Goal: Task Accomplishment & Management: Complete application form

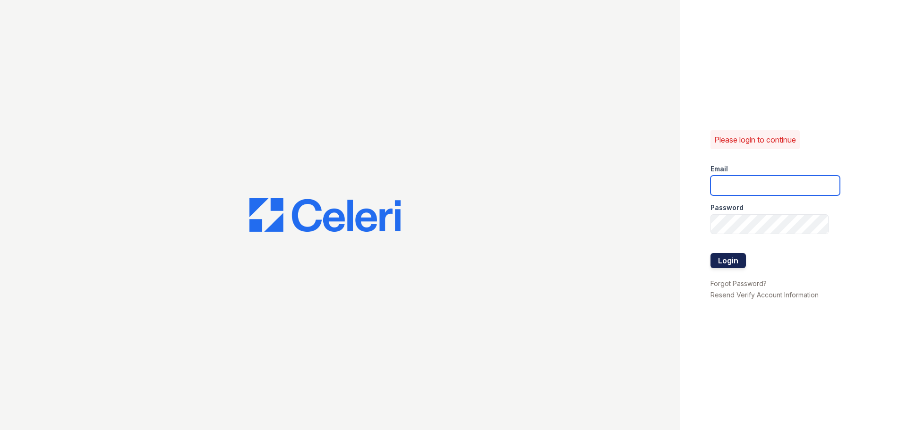
type input "[EMAIL_ADDRESS][DOMAIN_NAME]"
click at [730, 264] on button "Login" at bounding box center [727, 260] width 35 height 15
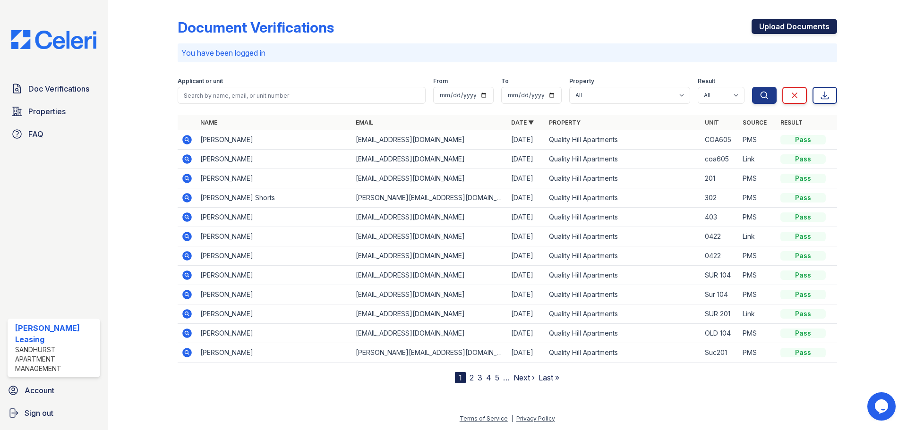
click at [804, 29] on link "Upload Documents" at bounding box center [793, 26] width 85 height 15
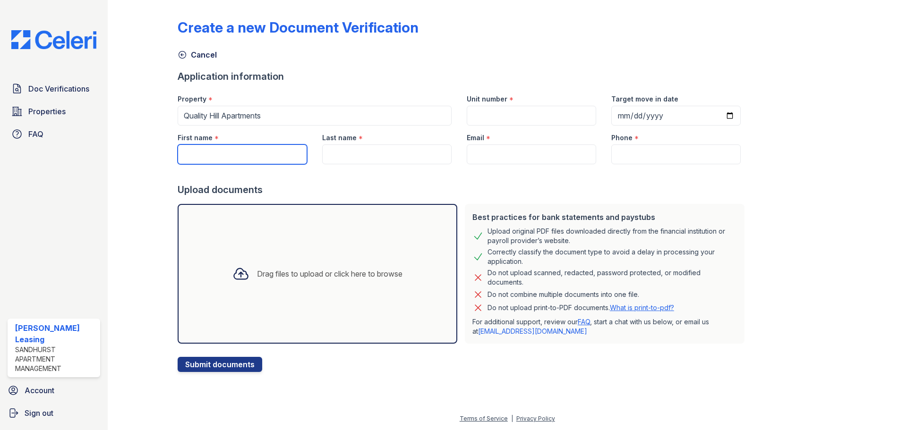
click at [199, 156] on input "First name" at bounding box center [242, 155] width 129 height 20
type input "[PERSON_NAME]"
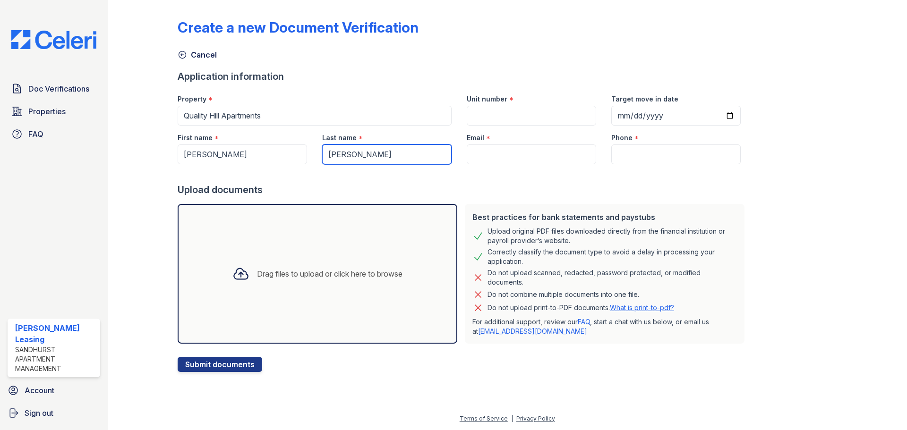
type input "[PERSON_NAME]"
paste input "[EMAIL_ADDRESS][DOMAIN_NAME]"
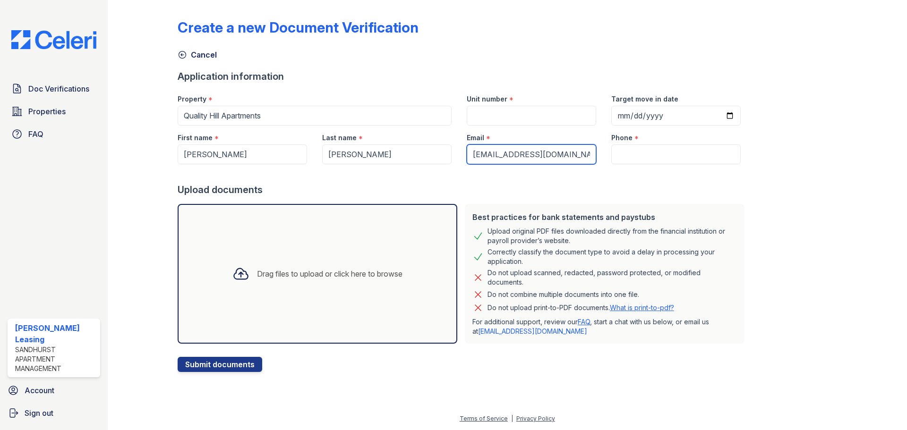
type input "[EMAIL_ADDRESS][DOMAIN_NAME]"
click at [631, 164] on input "Phone" at bounding box center [675, 155] width 129 height 20
paste input "[PHONE_NUMBER]"
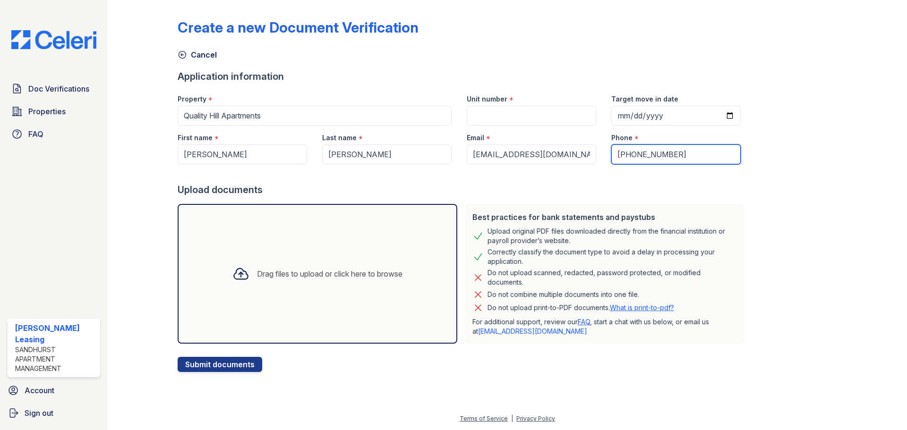
type input "[PHONE_NUMBER]"
click at [810, 256] on div "Create a new Document Verification Cancel Application information Property * [G…" at bounding box center [507, 188] width 659 height 368
click at [519, 107] on input "Unit number" at bounding box center [531, 116] width 129 height 20
type input "205"
click at [777, 220] on div "Create a new Document Verification Cancel Application information Property * [G…" at bounding box center [507, 188] width 659 height 368
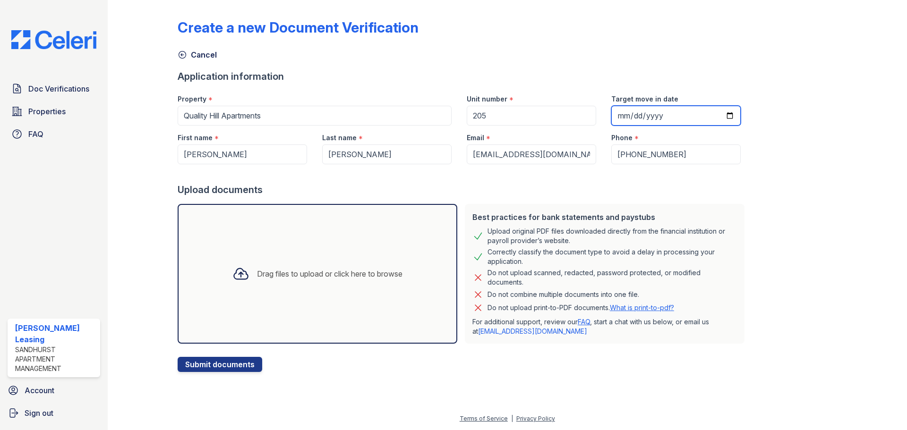
click at [716, 112] on input "Target move in date" at bounding box center [675, 116] width 129 height 20
click at [713, 114] on input "Target move in date" at bounding box center [675, 116] width 129 height 20
click at [635, 114] on input "Target move in date" at bounding box center [675, 116] width 129 height 20
click at [611, 115] on input "Target move in date" at bounding box center [675, 116] width 129 height 20
click at [715, 118] on input "Target move in date" at bounding box center [675, 116] width 129 height 20
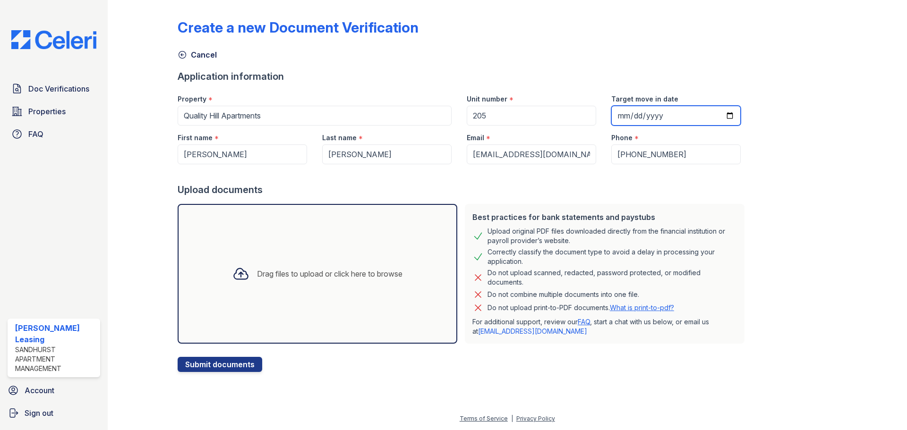
click at [715, 118] on input "Target move in date" at bounding box center [675, 116] width 129 height 20
type input "[DATE]"
click at [782, 188] on div "Create a new Document Verification Cancel Application information Property * [G…" at bounding box center [507, 188] width 659 height 368
click at [245, 362] on button "Submit documents" at bounding box center [220, 364] width 85 height 15
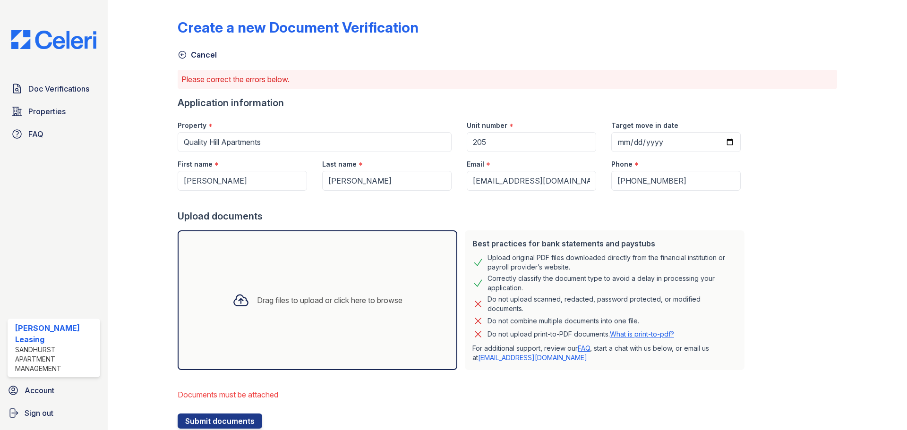
scroll to position [31, 0]
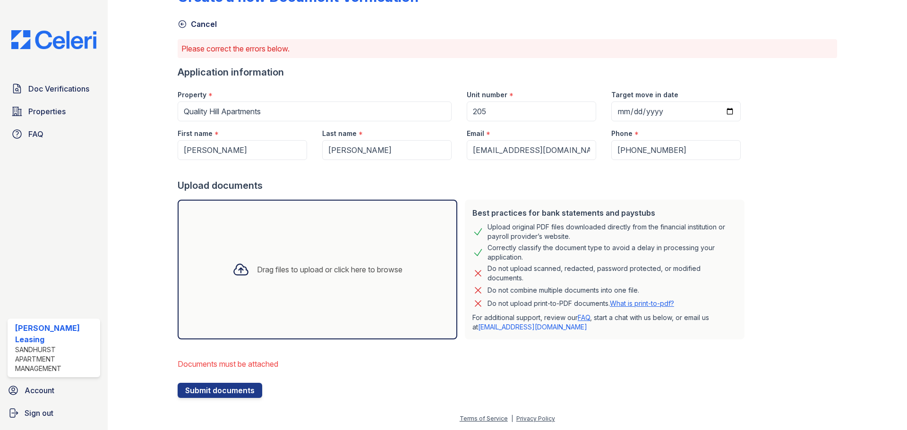
click at [283, 252] on div "Drag files to upload or click here to browse" at bounding box center [318, 270] width 280 height 140
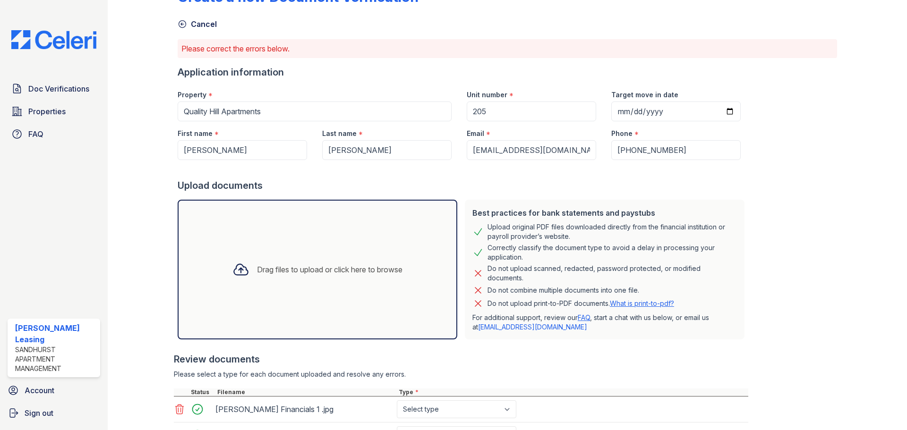
scroll to position [171, 0]
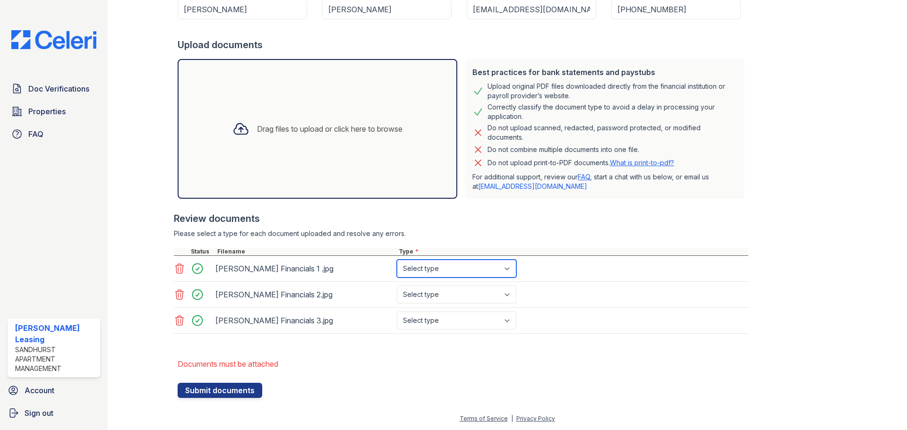
click at [487, 276] on select "Select type Paystub Bank Statement Offer Letter Tax Documents Benefit Award Let…" at bounding box center [456, 269] width 119 height 18
select select "paystub"
click at [397, 260] on select "Select type Paystub Bank Statement Offer Letter Tax Documents Benefit Award Let…" at bounding box center [456, 269] width 119 height 18
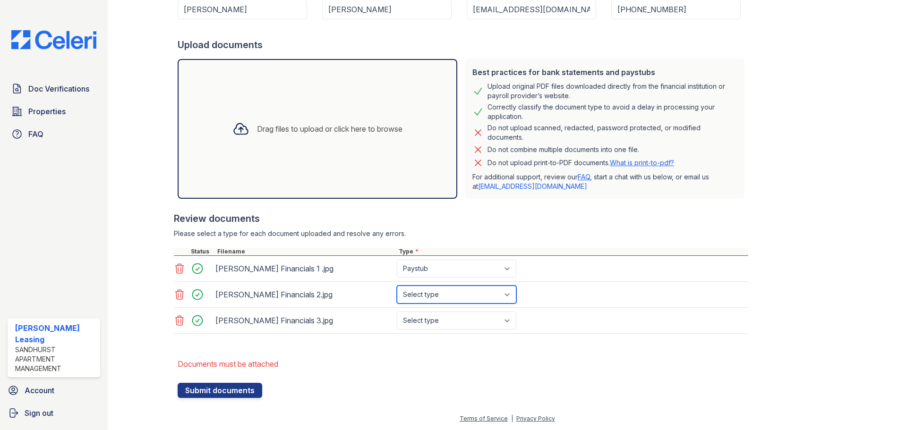
click at [476, 287] on select "Select type Paystub Bank Statement Offer Letter Tax Documents Benefit Award Let…" at bounding box center [456, 295] width 119 height 18
select select "paystub"
click at [397, 286] on select "Select type Paystub Bank Statement Offer Letter Tax Documents Benefit Award Let…" at bounding box center [456, 295] width 119 height 18
click at [465, 316] on select "Select type Paystub Bank Statement Offer Letter Tax Documents Benefit Award Let…" at bounding box center [456, 321] width 119 height 18
select select "paystub"
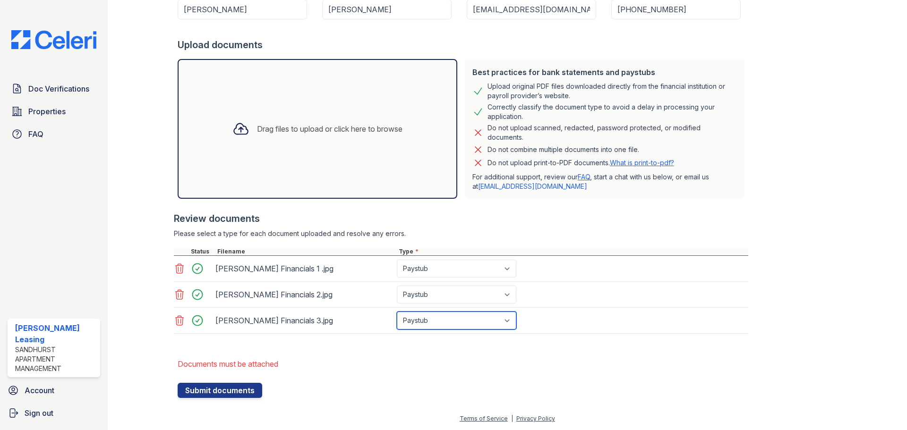
click at [397, 312] on select "Select type Paystub Bank Statement Offer Letter Tax Documents Benefit Award Let…" at bounding box center [456, 321] width 119 height 18
click at [613, 358] on li "Documents must be attached" at bounding box center [463, 364] width 570 height 19
click at [236, 394] on button "Submit documents" at bounding box center [220, 390] width 85 height 15
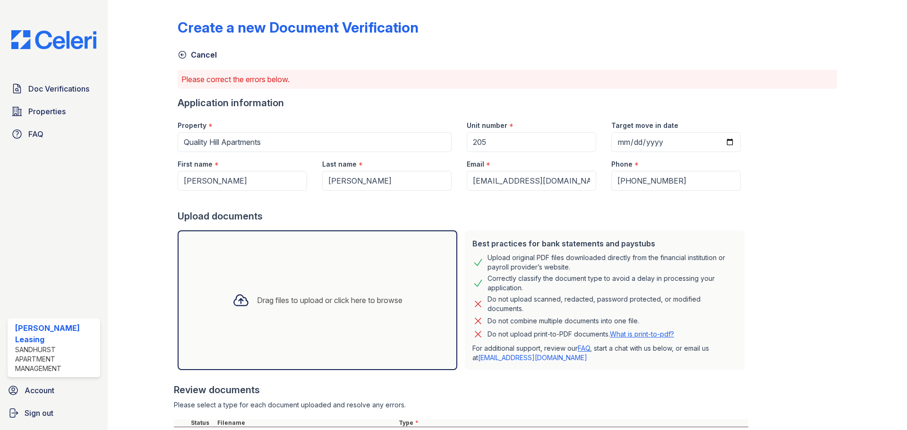
scroll to position [141, 0]
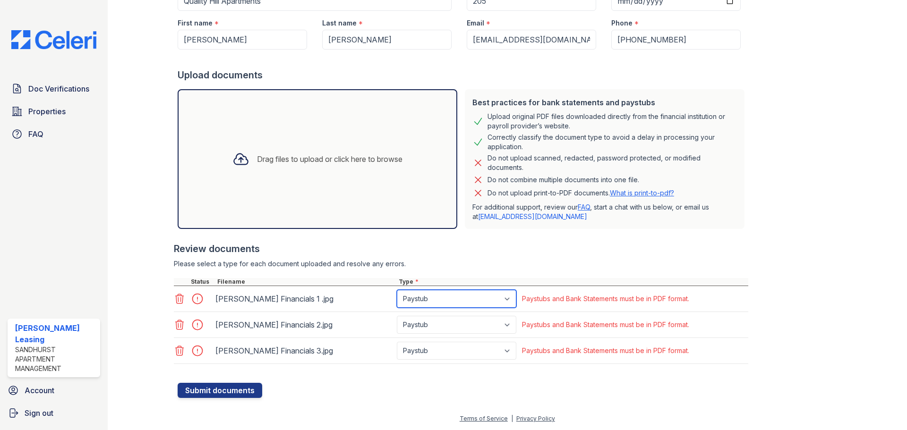
click at [471, 304] on select "Paystub Bank Statement Offer Letter Tax Documents Benefit Award Letter Investme…" at bounding box center [456, 299] width 119 height 18
click at [887, 187] on div "Create a new Document Verification Cancel Please correct the errors below. Appl…" at bounding box center [507, 74] width 799 height 430
click at [178, 301] on icon at bounding box center [180, 298] width 8 height 9
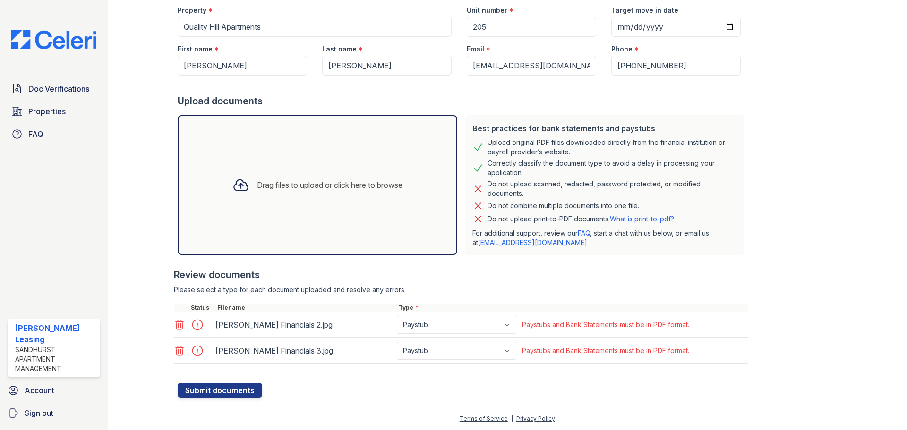
click at [177, 327] on icon at bounding box center [179, 324] width 11 height 11
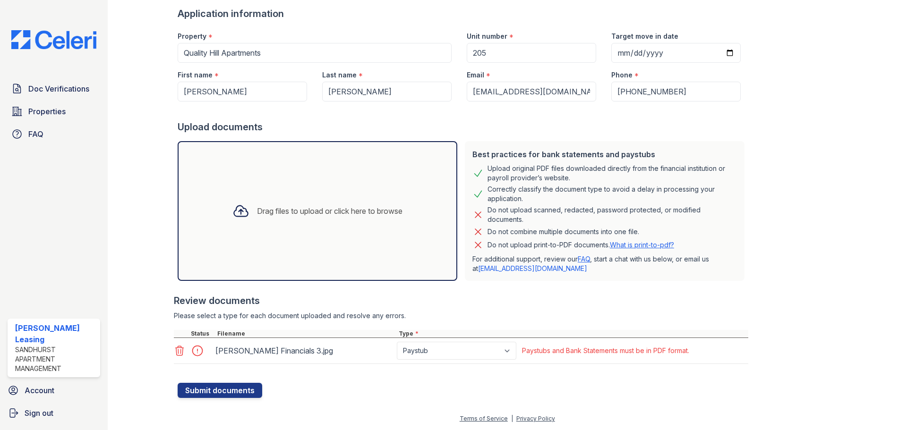
click at [179, 350] on icon at bounding box center [179, 350] width 11 height 11
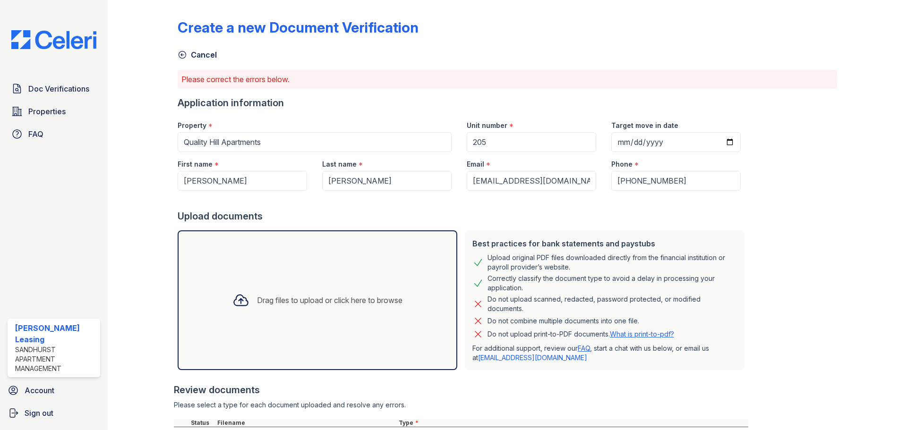
scroll to position [63, 0]
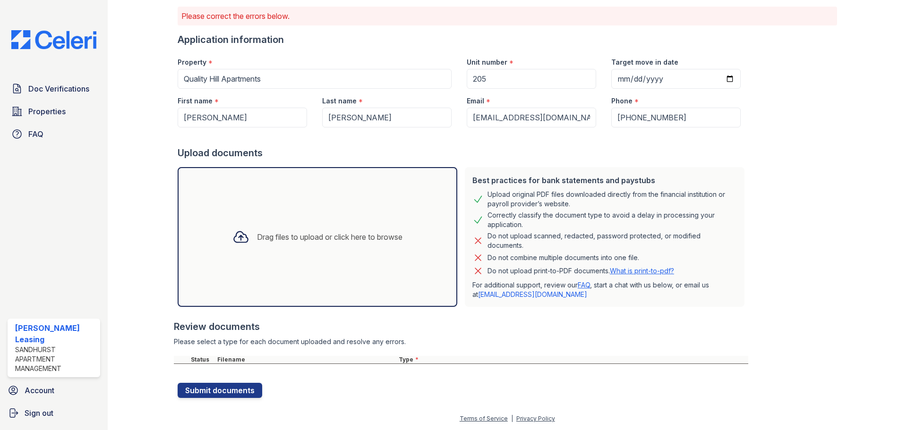
click at [300, 256] on div "Drag files to upload or click here to browse" at bounding box center [318, 237] width 280 height 140
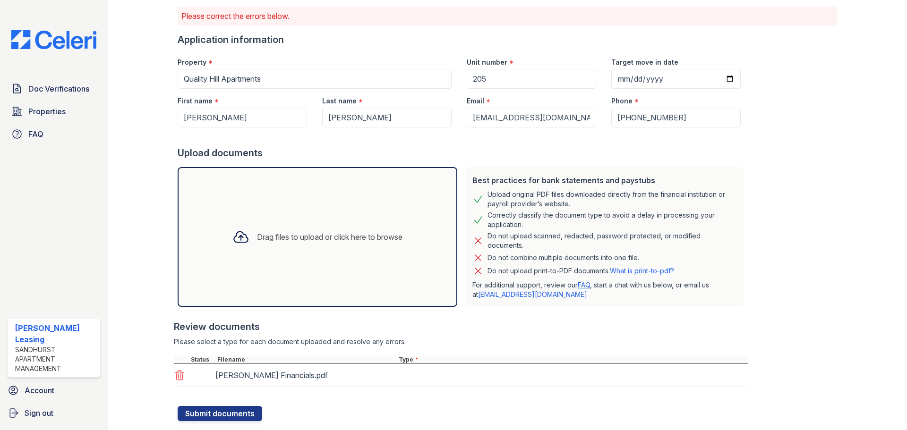
scroll to position [86, 0]
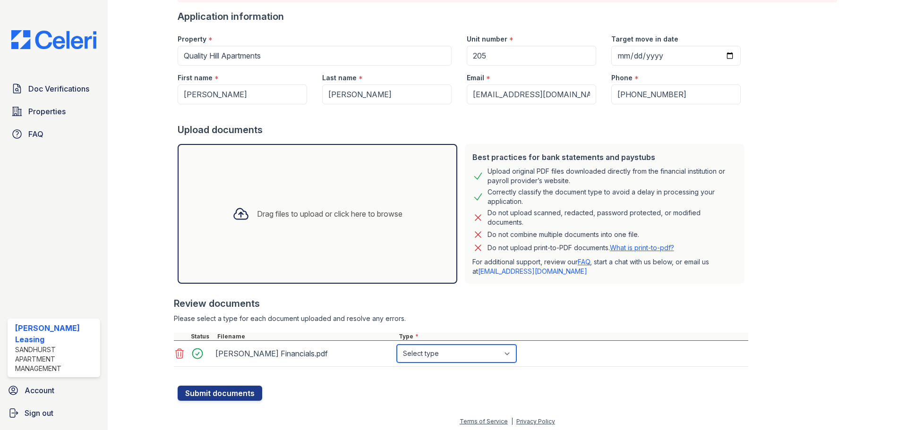
click at [484, 358] on select "Select type Paystub Bank Statement Offer Letter Tax Documents Benefit Award Let…" at bounding box center [456, 354] width 119 height 18
select select "paystub"
click at [397, 345] on select "Select type Paystub Bank Statement Offer Letter Tax Documents Benefit Award Let…" at bounding box center [456, 354] width 119 height 18
click at [220, 392] on button "Submit documents" at bounding box center [220, 393] width 85 height 15
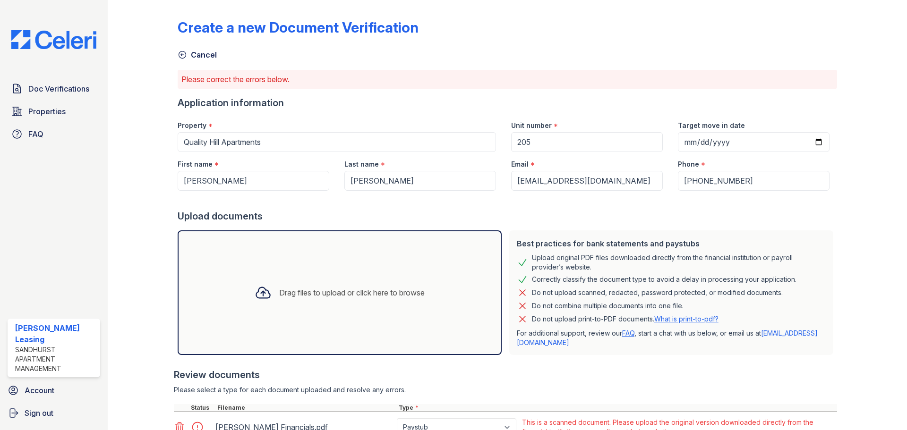
scroll to position [79, 0]
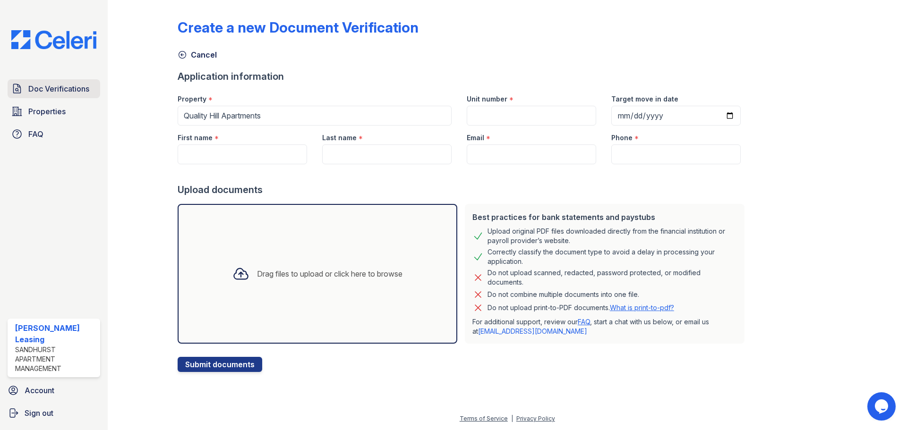
click at [63, 96] on link "Doc Verifications" at bounding box center [54, 88] width 93 height 19
